Goal: Transaction & Acquisition: Obtain resource

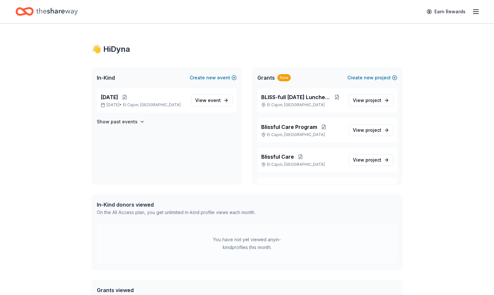
click at [472, 13] on icon "button" at bounding box center [476, 12] width 8 height 8
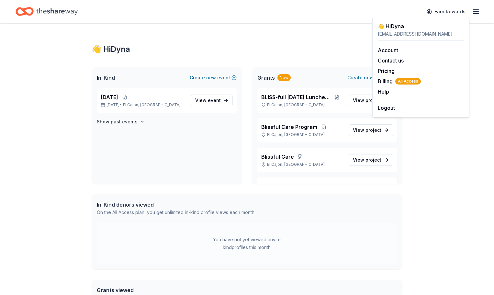
click at [323, 46] on div "👋 Hi Dyna" at bounding box center [247, 49] width 311 height 10
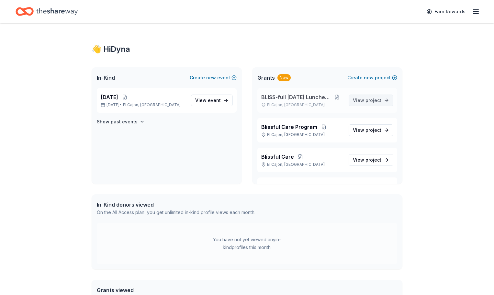
click at [372, 101] on span "project" at bounding box center [374, 101] width 16 height 6
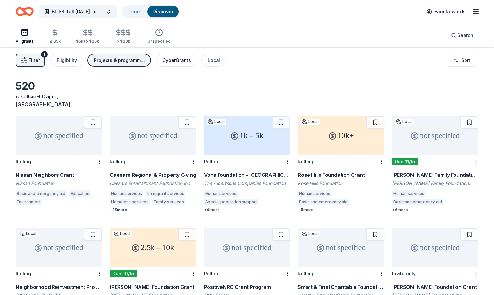
click at [173, 66] on button "CyberGrants" at bounding box center [176, 60] width 40 height 13
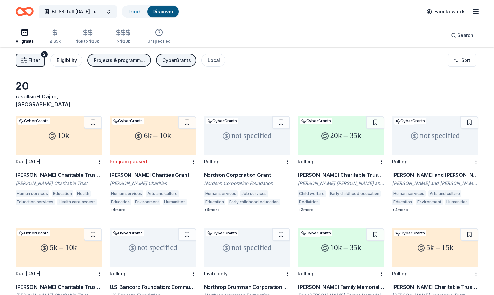
click at [82, 64] on button "Eligibility" at bounding box center [66, 60] width 32 height 13
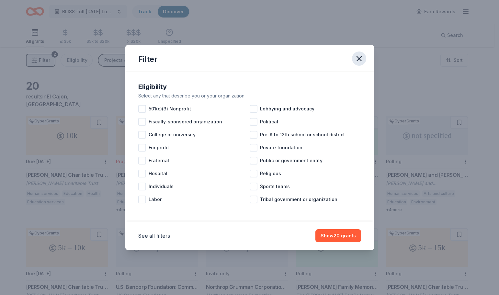
click at [360, 59] on icon "button" at bounding box center [359, 58] width 9 height 9
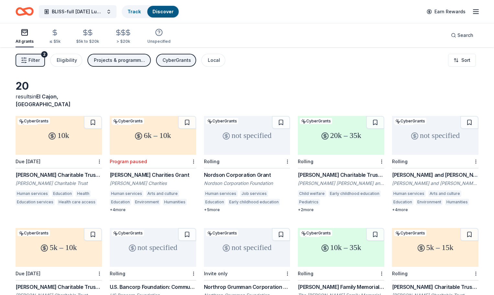
click at [292, 78] on div "20 results in El Cajon, CA 10k Local CyberGrants Due 2/28/26 John Krakauer Char…" at bounding box center [247, 211] width 494 height 329
click at [472, 10] on icon "button" at bounding box center [476, 12] width 8 height 8
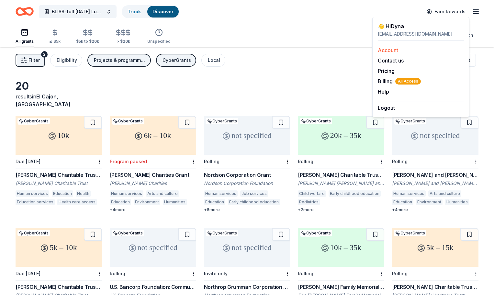
click at [391, 48] on link "Account" at bounding box center [388, 50] width 20 height 6
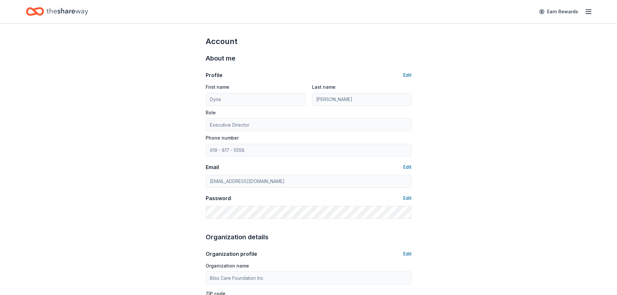
click at [494, 10] on icon "button" at bounding box center [589, 12] width 8 height 8
click at [494, 81] on span "All Access" at bounding box center [531, 81] width 26 height 6
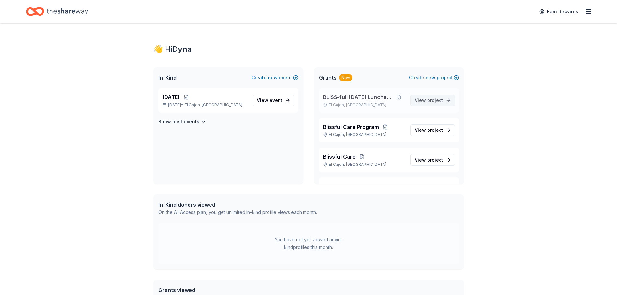
click at [416, 101] on span "View project" at bounding box center [429, 101] width 29 height 8
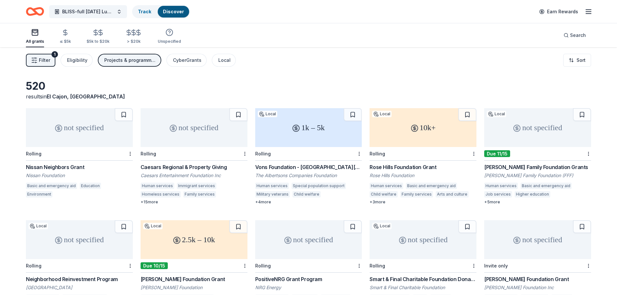
click at [37, 58] on line "button" at bounding box center [36, 58] width 2 height 0
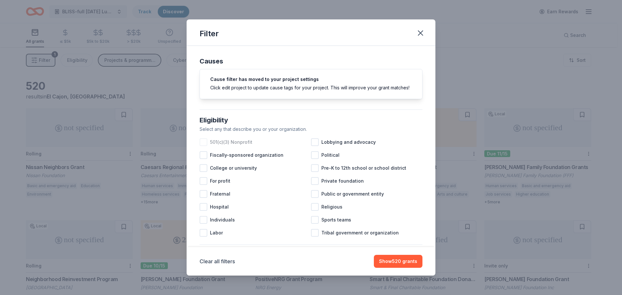
click at [202, 146] on div at bounding box center [204, 142] width 8 height 8
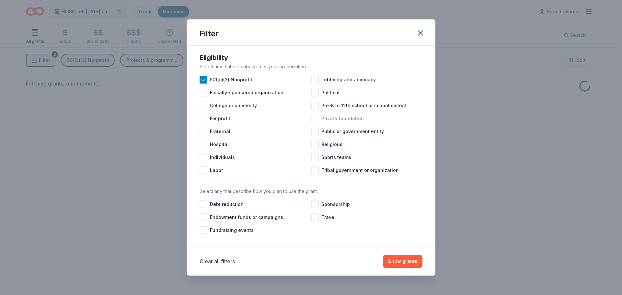
scroll to position [65, 0]
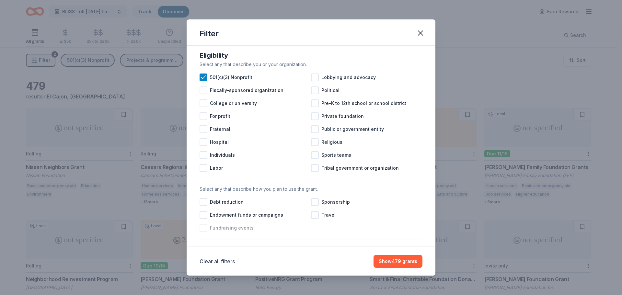
click at [203, 232] on div at bounding box center [204, 228] width 8 height 8
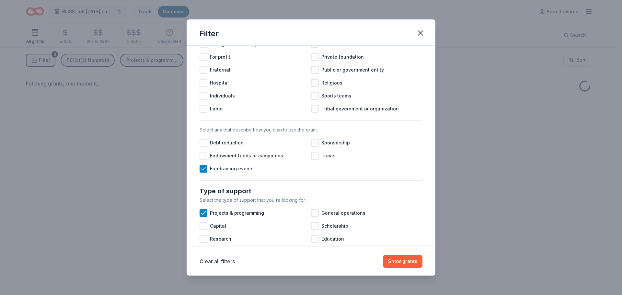
scroll to position [162, 0]
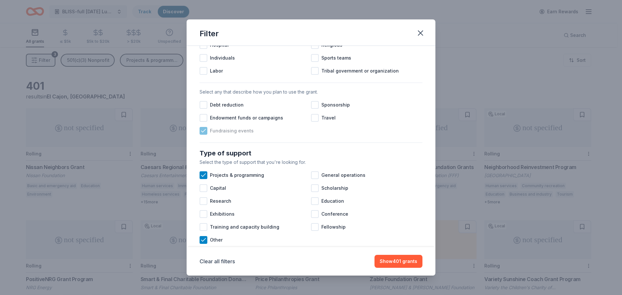
click at [201, 134] on icon at bounding box center [203, 131] width 6 height 6
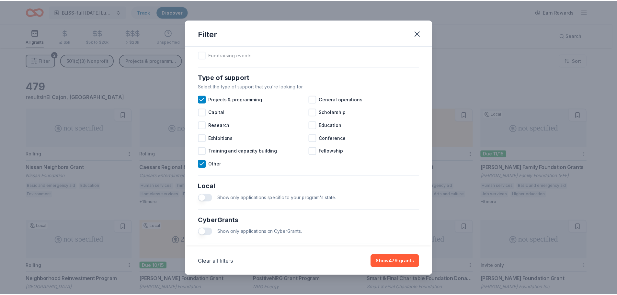
scroll to position [150, 0]
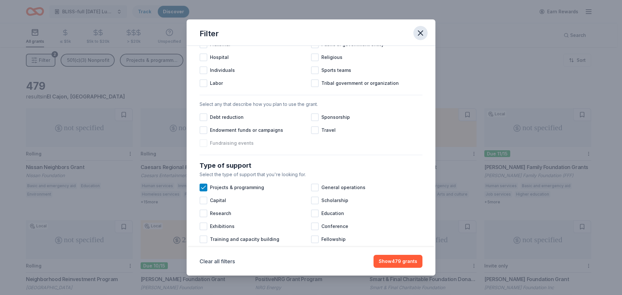
click at [421, 34] on icon "button" at bounding box center [420, 33] width 9 height 9
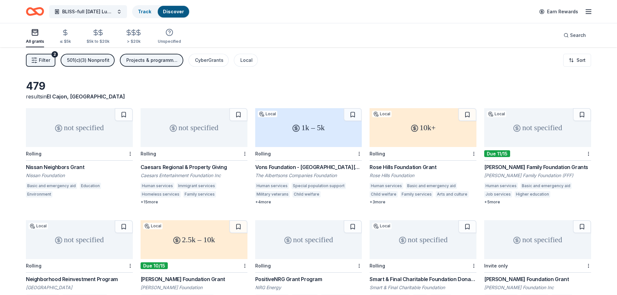
click at [36, 57] on icon "button" at bounding box center [34, 60] width 6 height 6
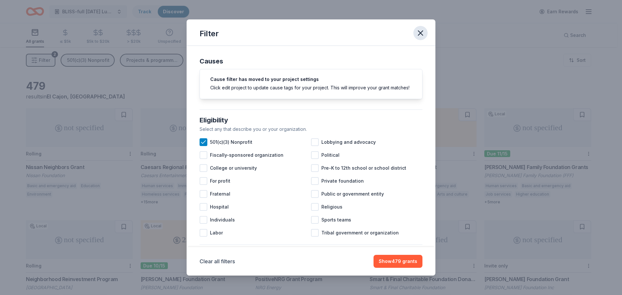
click at [423, 33] on icon "button" at bounding box center [420, 33] width 9 height 9
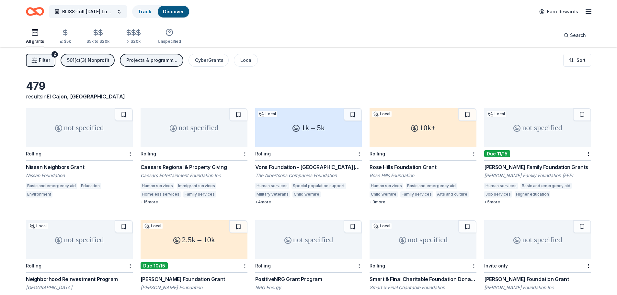
click at [316, 135] on div "1k – 5k" at bounding box center [308, 127] width 107 height 39
click at [327, 89] on div "479 results in El Cajon, CA" at bounding box center [308, 90] width 565 height 21
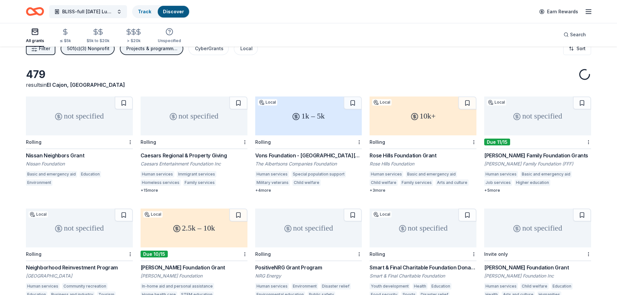
scroll to position [0, 0]
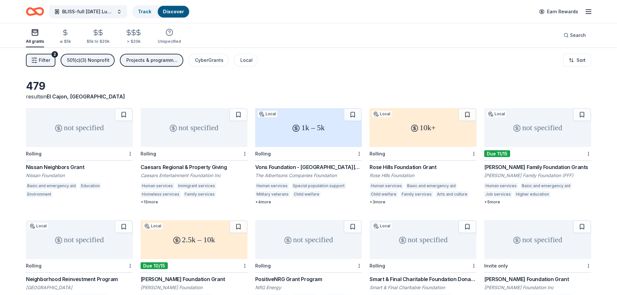
click at [588, 12] on icon "button" at bounding box center [589, 12] width 8 height 8
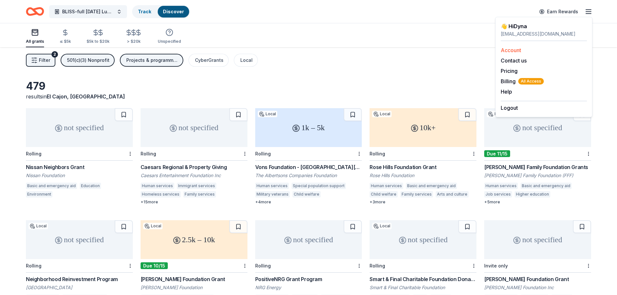
click at [521, 50] on link "Account" at bounding box center [511, 50] width 20 height 6
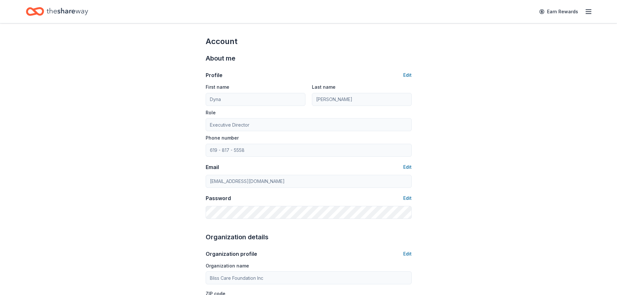
click at [66, 11] on icon "Home" at bounding box center [67, 11] width 41 height 13
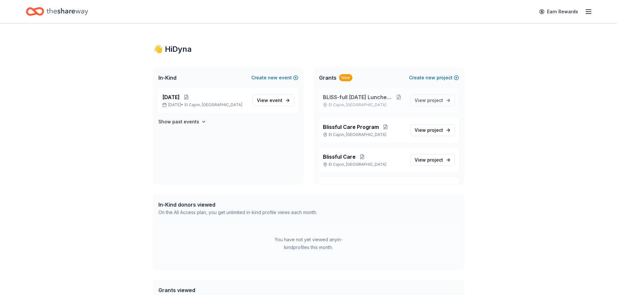
click at [397, 97] on button at bounding box center [398, 97] width 13 height 5
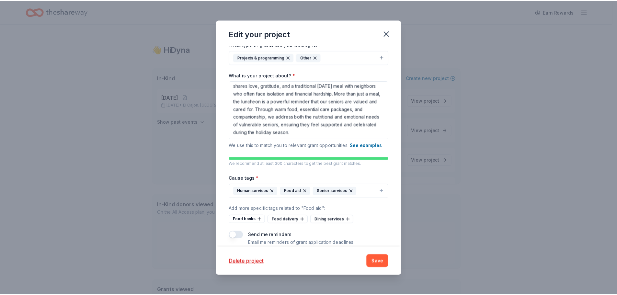
scroll to position [77, 0]
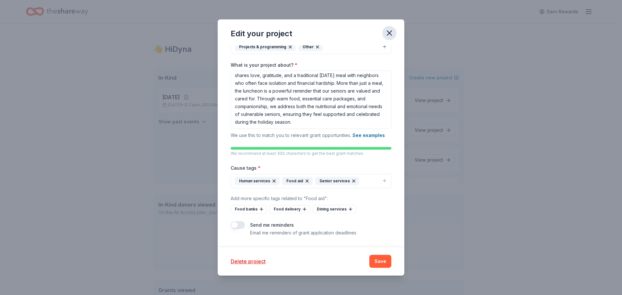
click at [386, 35] on icon "button" at bounding box center [389, 33] width 9 height 9
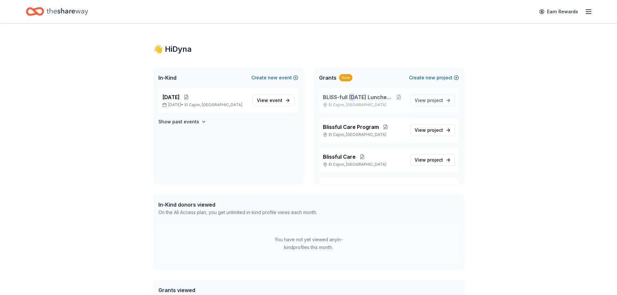
click at [354, 101] on div "BLISS-full Thanksgiving Luncheon El Cajon, CA" at bounding box center [364, 100] width 82 height 14
click at [430, 102] on span "project" at bounding box center [435, 101] width 16 height 6
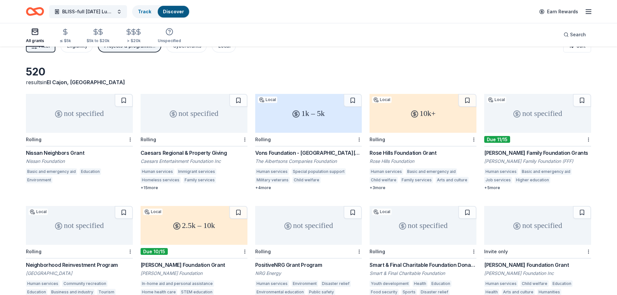
scroll to position [9, 0]
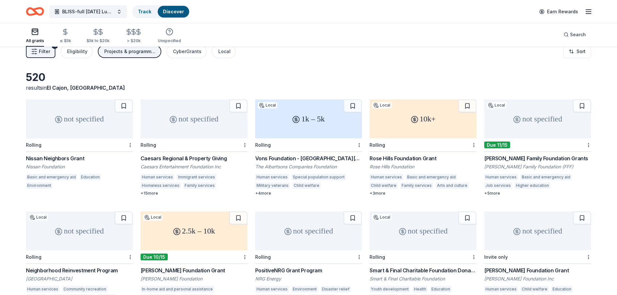
click at [296, 116] on icon at bounding box center [296, 120] width 8 height 8
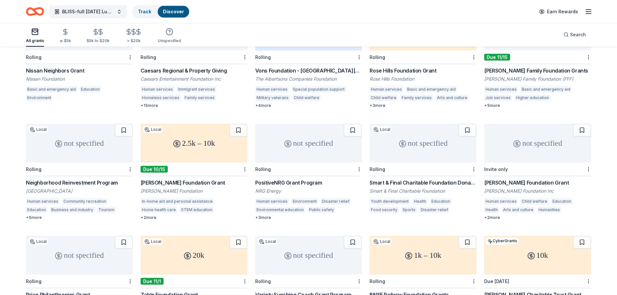
scroll to position [106, 0]
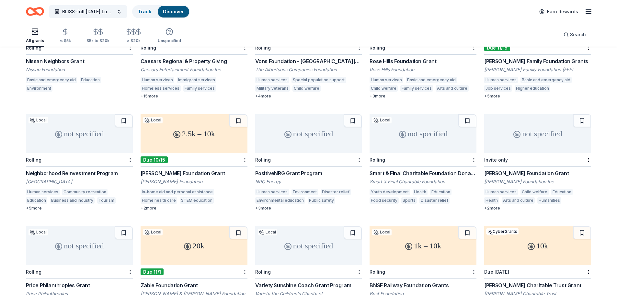
click at [416, 144] on div "not specified" at bounding box center [423, 133] width 107 height 39
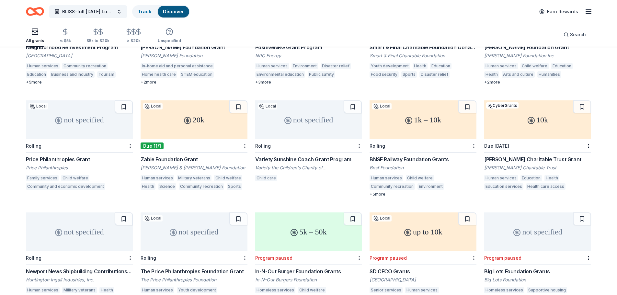
scroll to position [168, 0]
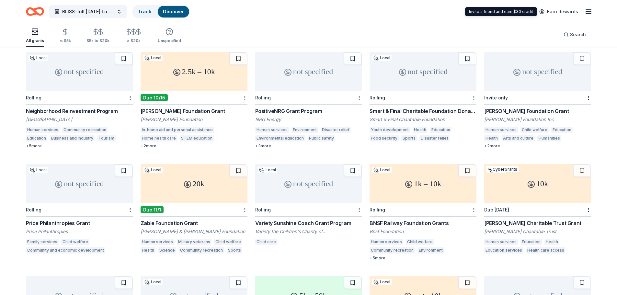
click at [591, 12] on icon "button" at bounding box center [589, 12] width 8 height 8
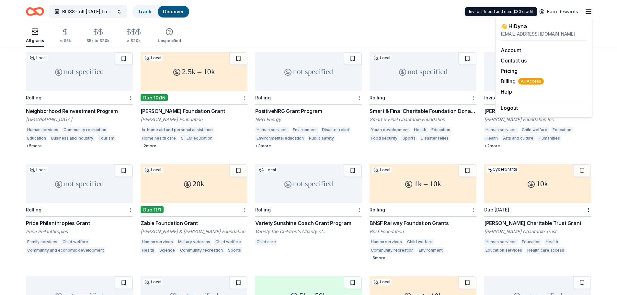
click at [458, 15] on div "BLISS-full Thanksgiving Luncheon Track Discover Earn Rewards" at bounding box center [308, 11] width 565 height 15
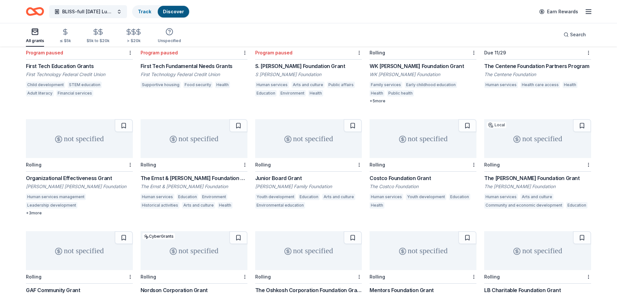
scroll to position [2921, 0]
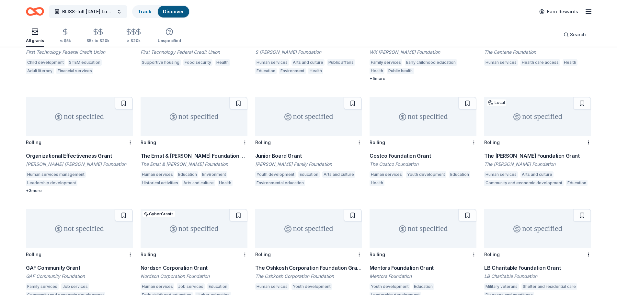
click at [403, 135] on div "not specified" at bounding box center [423, 116] width 107 height 39
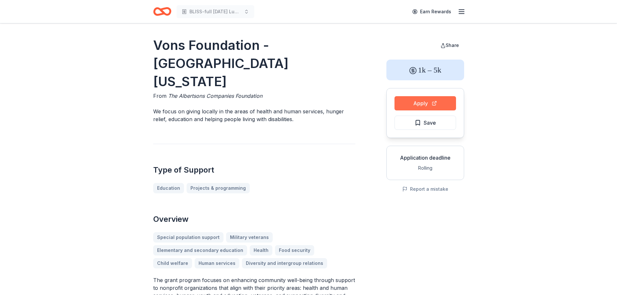
click at [426, 106] on button "Apply" at bounding box center [426, 103] width 62 height 14
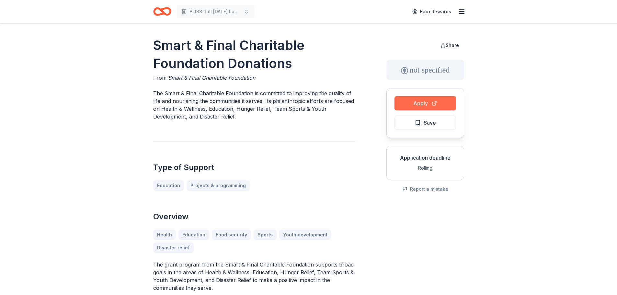
click at [430, 106] on button "Apply" at bounding box center [426, 103] width 62 height 14
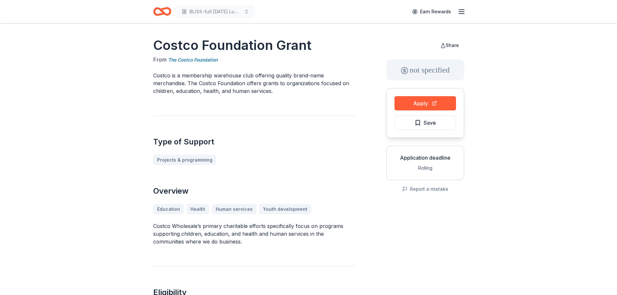
click at [461, 11] on icon "button" at bounding box center [462, 12] width 8 height 8
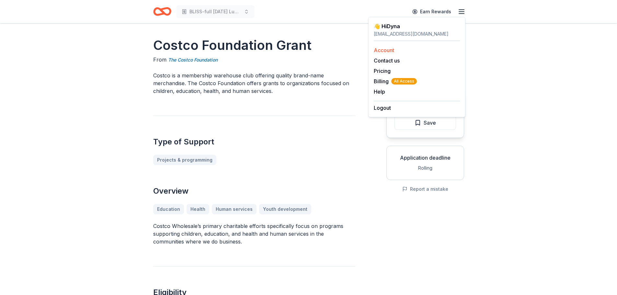
click at [388, 52] on link "Account" at bounding box center [384, 50] width 20 height 6
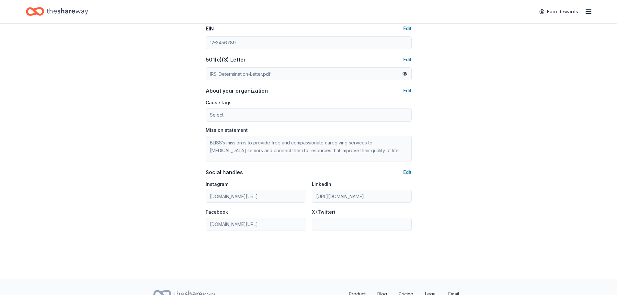
scroll to position [324, 0]
click at [406, 89] on button "Edit" at bounding box center [407, 90] width 8 height 8
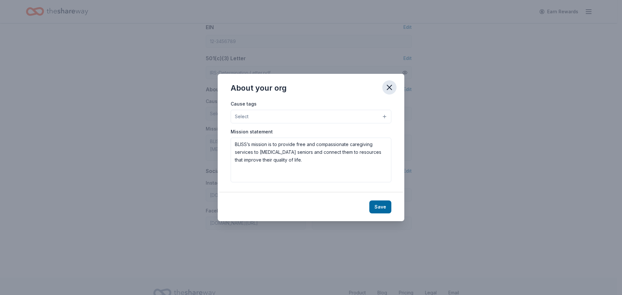
click at [388, 88] on icon "button" at bounding box center [389, 87] width 9 height 9
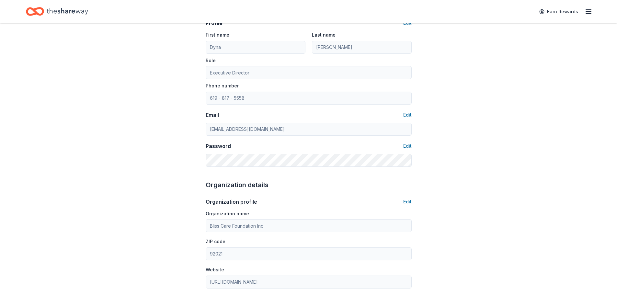
scroll to position [0, 0]
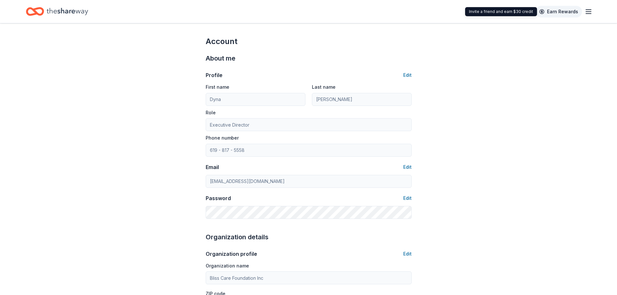
click at [579, 9] on link "Earn Rewards" at bounding box center [559, 12] width 47 height 12
